Goal: Task Accomplishment & Management: Manage account settings

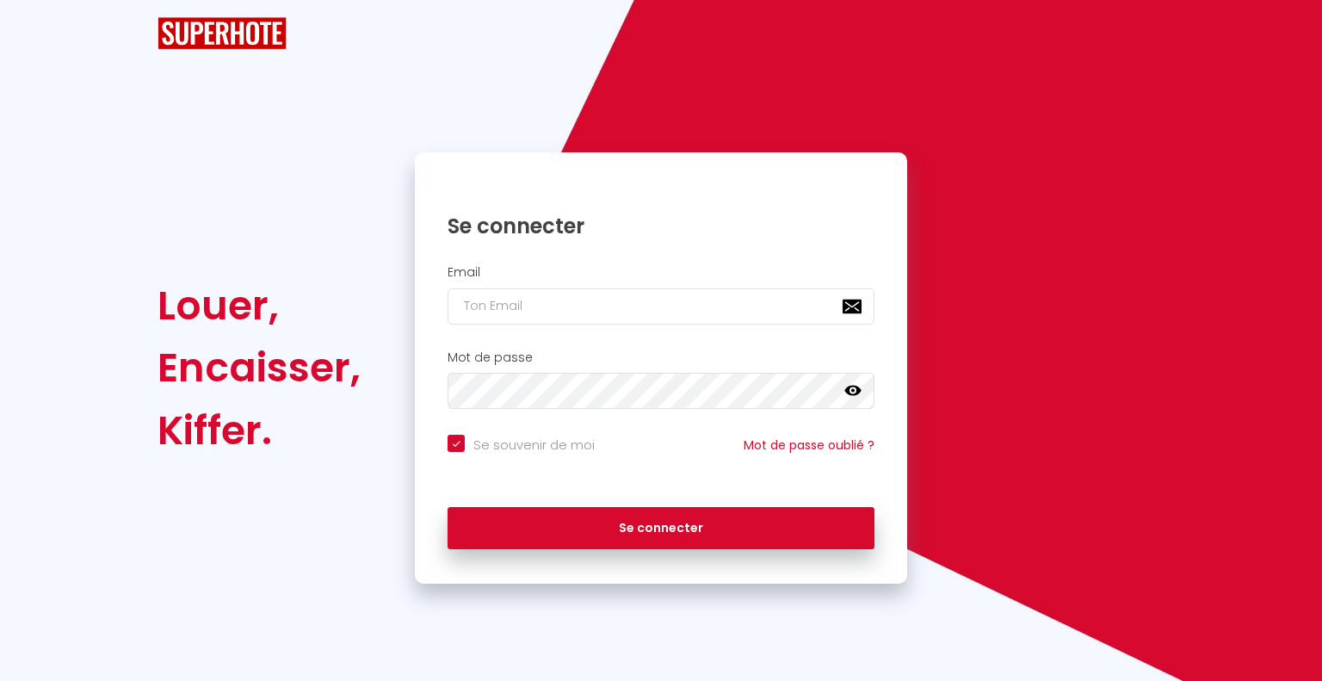
checkbox input "true"
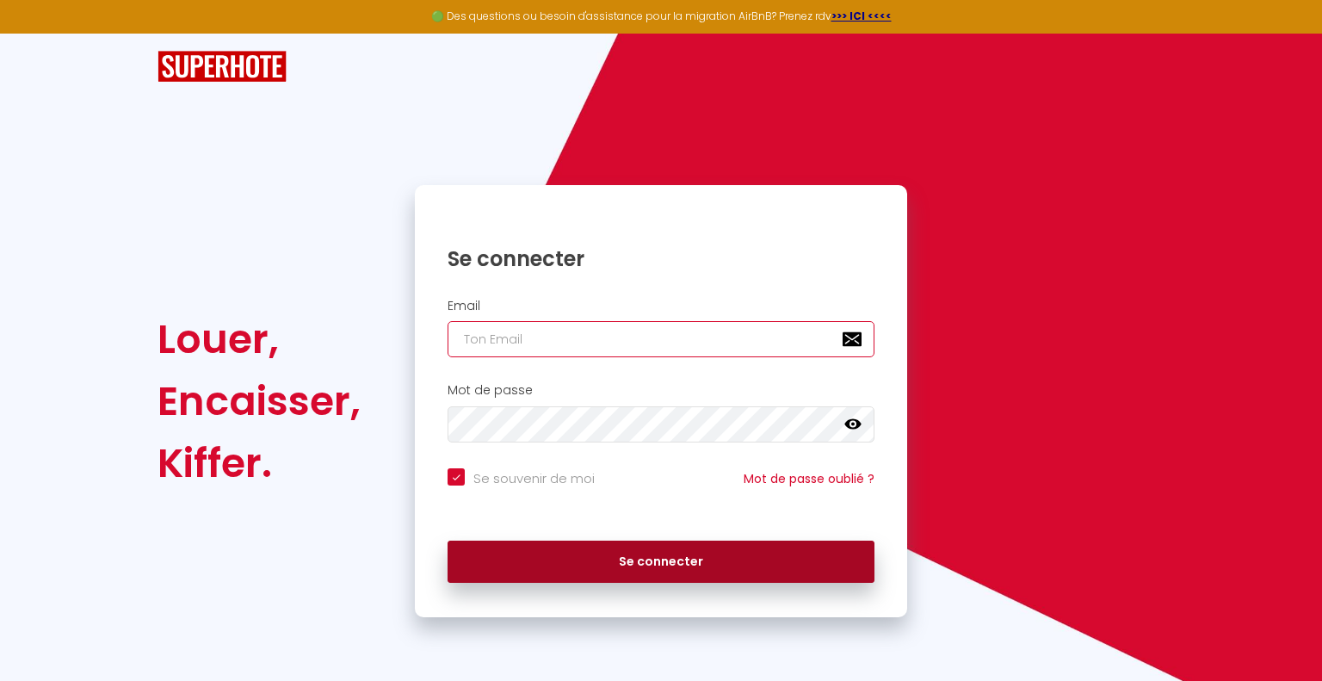
type input "[EMAIL_ADDRESS][DOMAIN_NAME]"
click at [677, 565] on button "Se connecter" at bounding box center [660, 561] width 427 height 43
checkbox input "true"
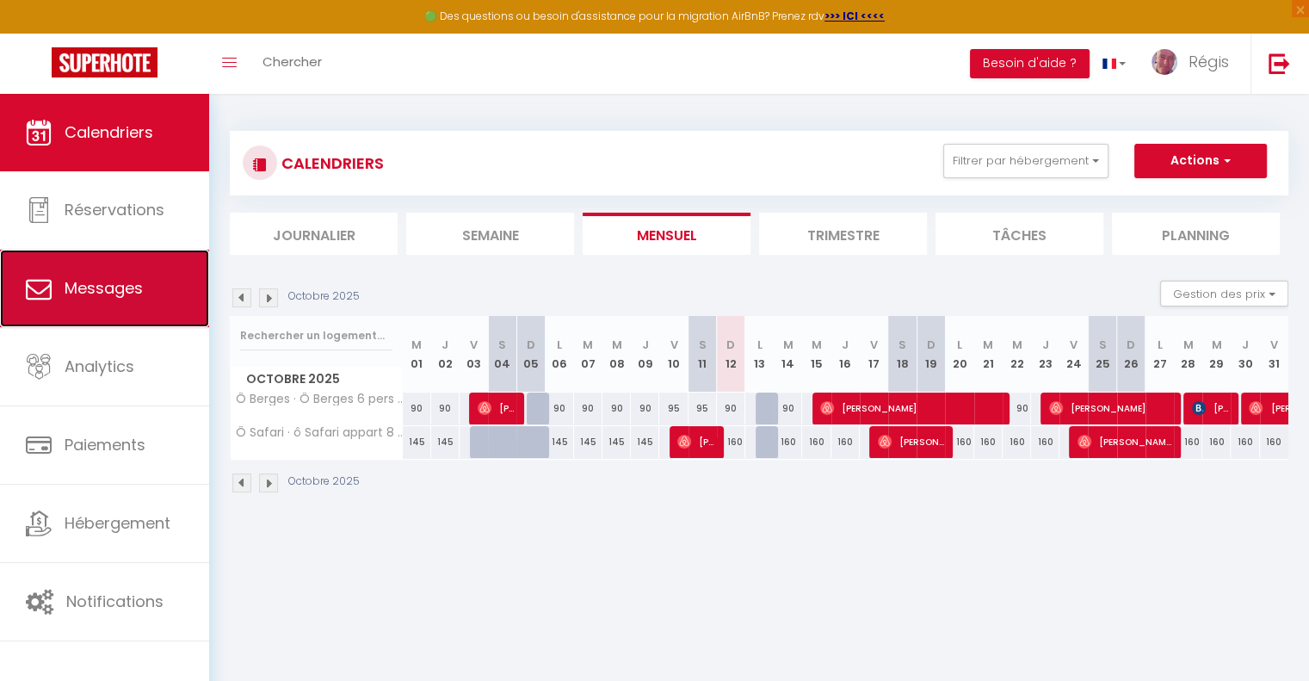
click at [87, 295] on span "Messages" at bounding box center [104, 288] width 78 height 22
select select "message"
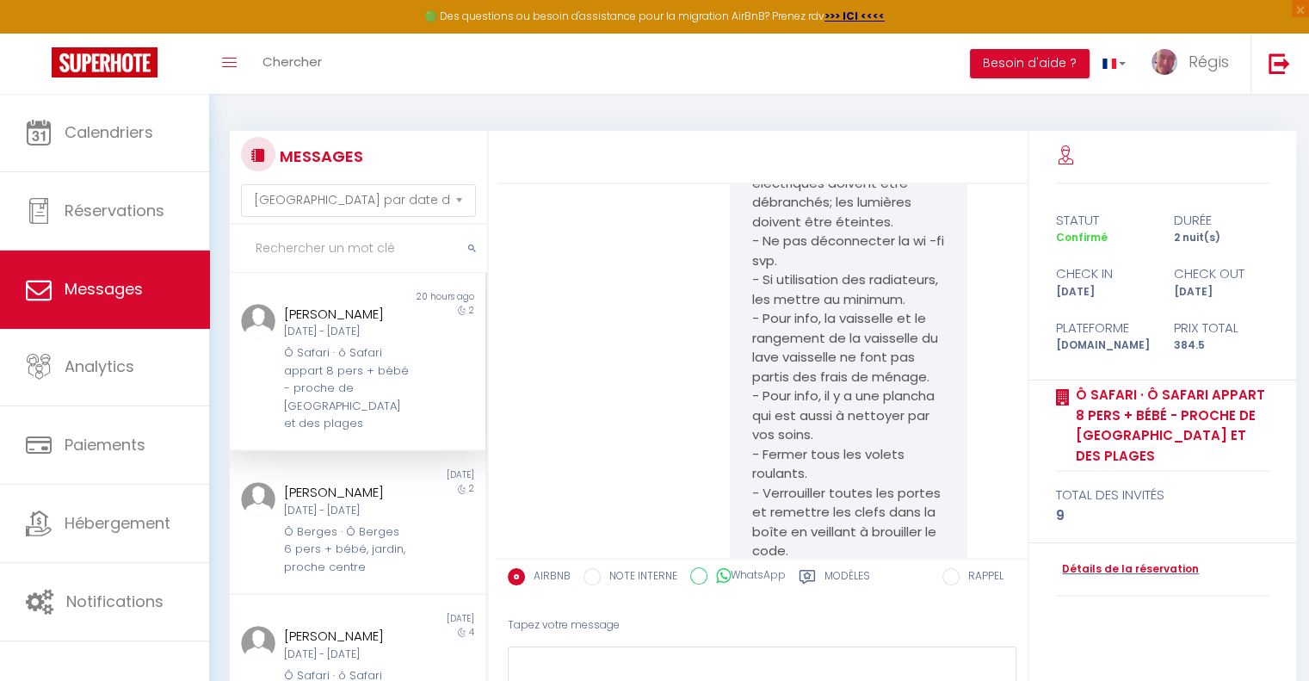
scroll to position [5011, 0]
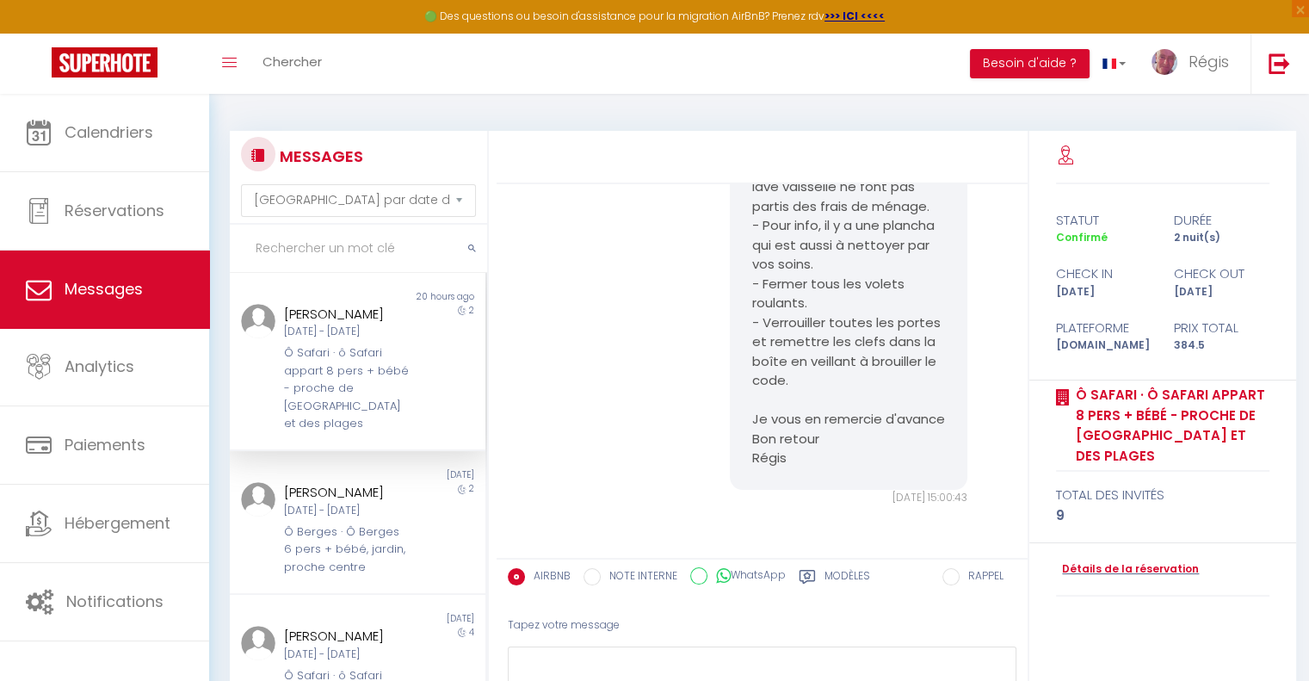
click at [346, 340] on div "[DATE] - [DATE]" at bounding box center [347, 332] width 126 height 16
click at [318, 519] on div "[DATE] - [DATE]" at bounding box center [347, 511] width 126 height 16
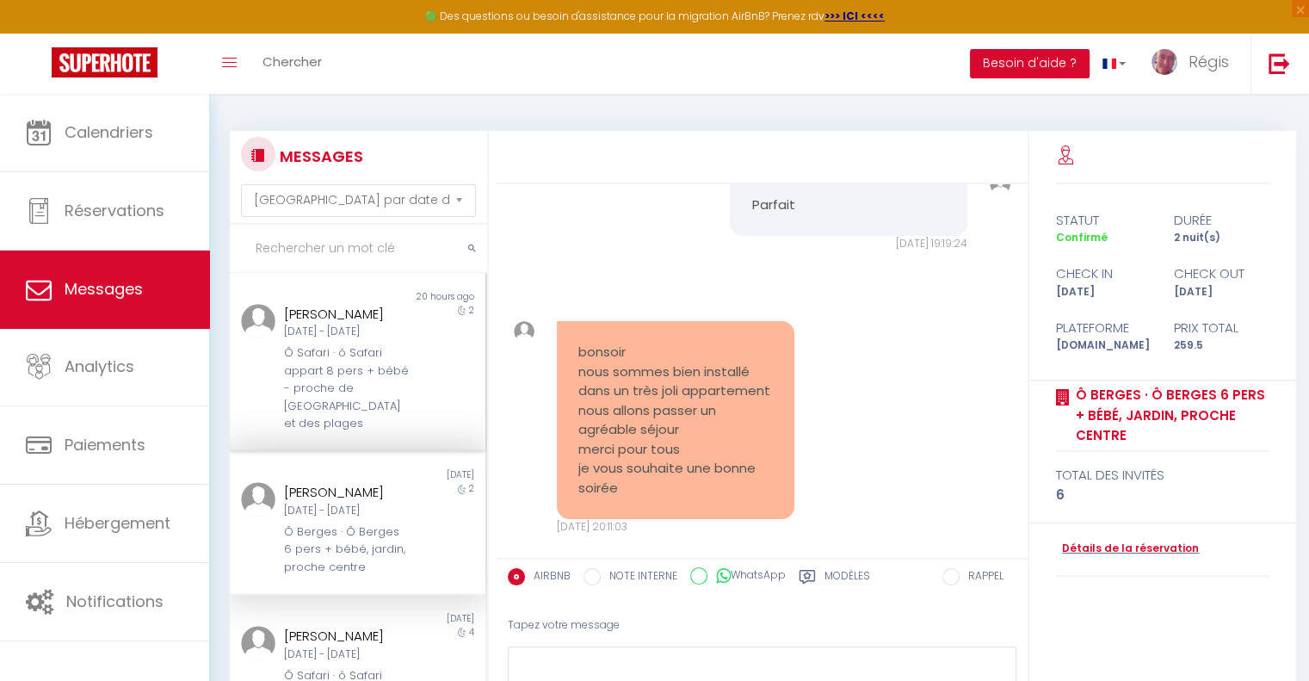
scroll to position [9273, 0]
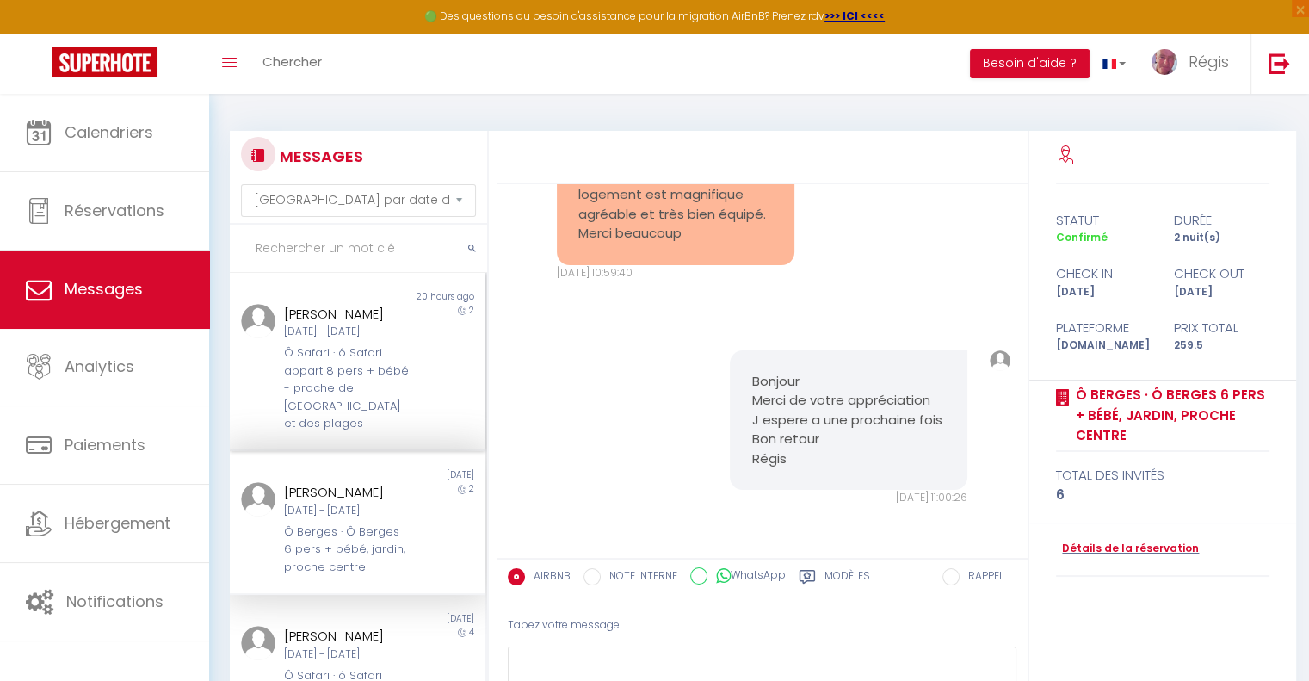
click at [316, 415] on div "Ô Safari · ô Safari appart 8 pers + bébé - proche de [GEOGRAPHIC_DATA] et des p…" at bounding box center [347, 388] width 126 height 88
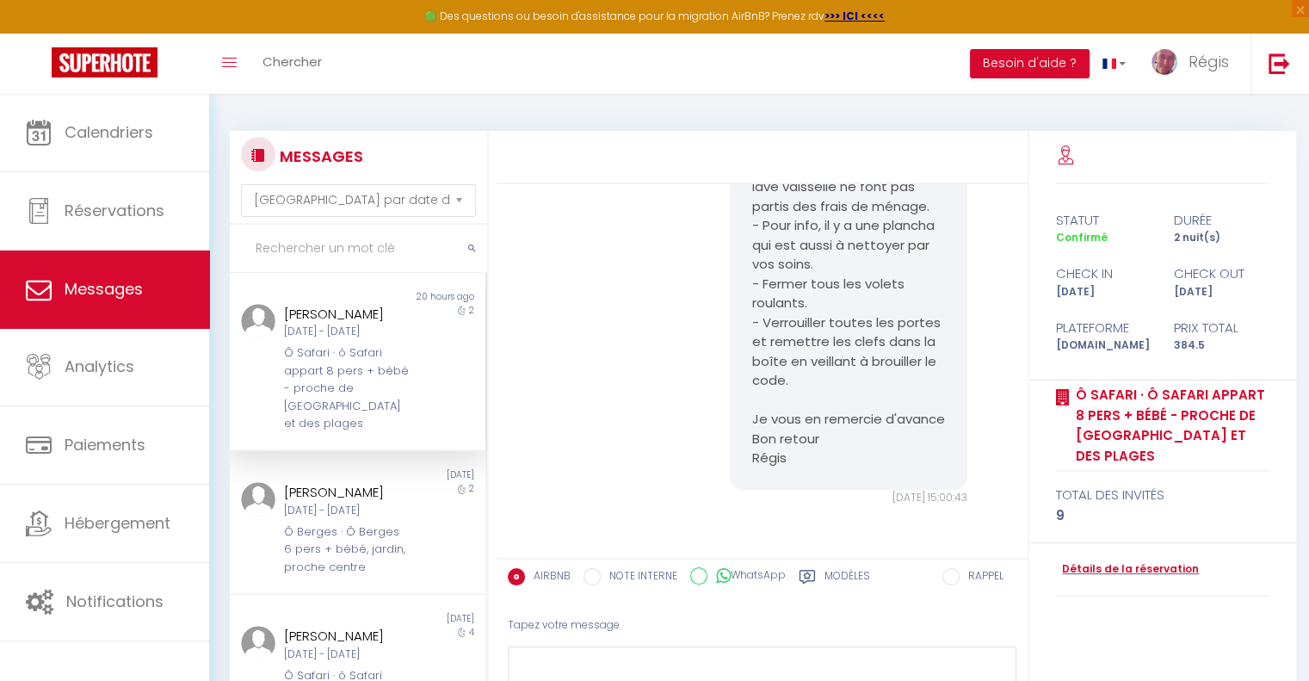
scroll to position [5011, 0]
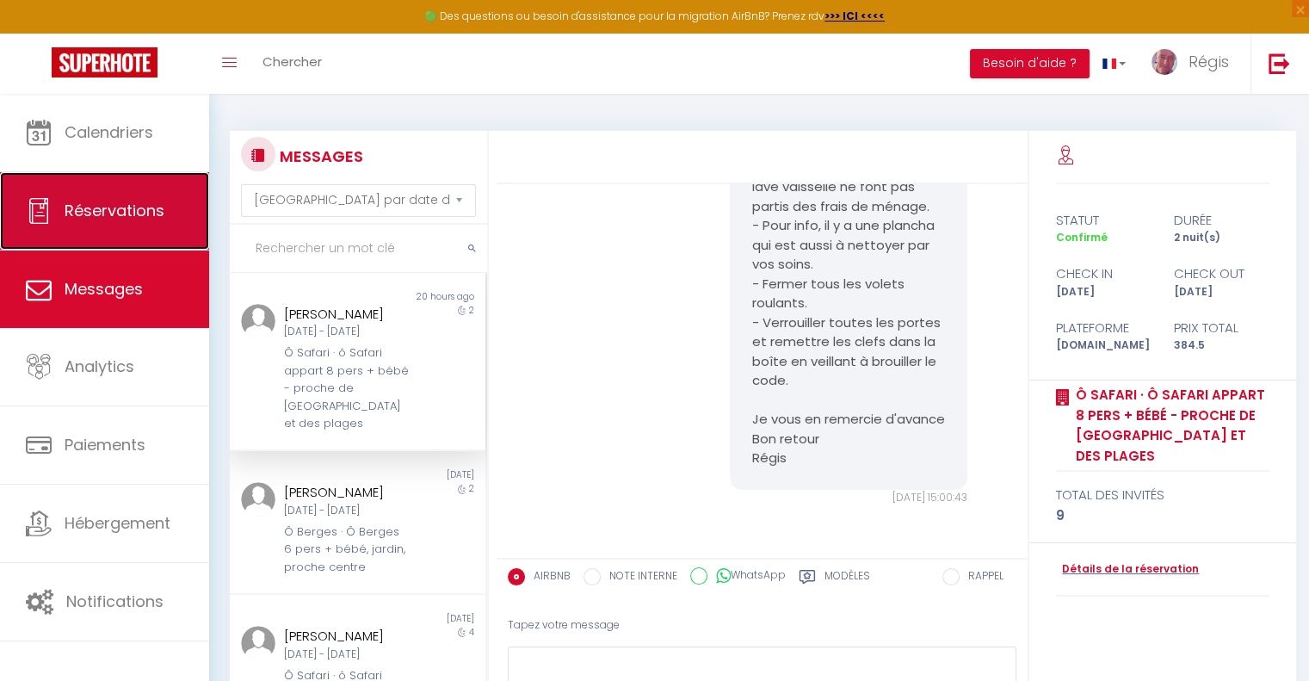
click at [159, 200] on span "Réservations" at bounding box center [115, 211] width 100 height 22
select select "not_cancelled"
